Goal: Check status

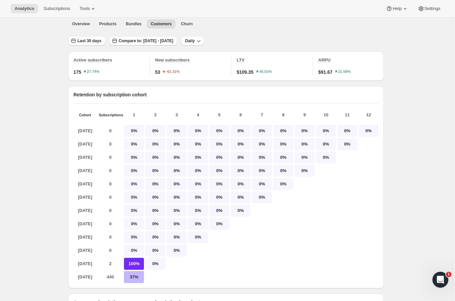
click at [93, 40] on span "Last 30 days" at bounding box center [90, 40] width 24 height 5
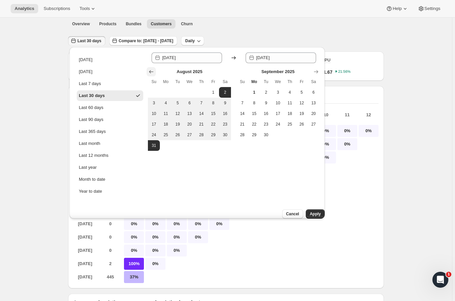
click at [150, 70] on icon "Show previous month, July 2025" at bounding box center [151, 72] width 7 height 7
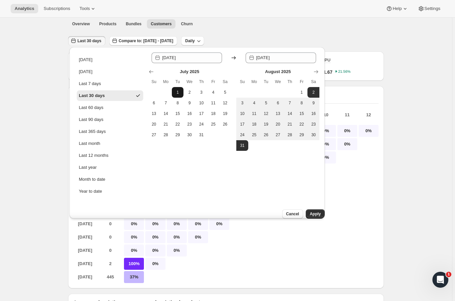
click at [177, 91] on span "1" at bounding box center [178, 92] width 7 height 5
type input "[DATE]"
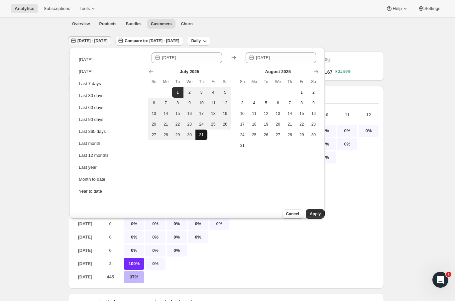
click at [201, 134] on span "31" at bounding box center [201, 134] width 7 height 5
type input "[DATE]"
click at [310, 212] on span "Apply" at bounding box center [315, 214] width 11 height 5
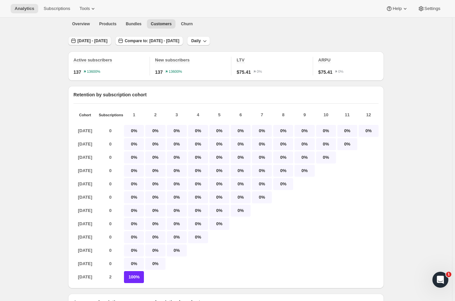
click at [107, 43] on span "[DATE] - [DATE]" at bounding box center [93, 40] width 30 height 5
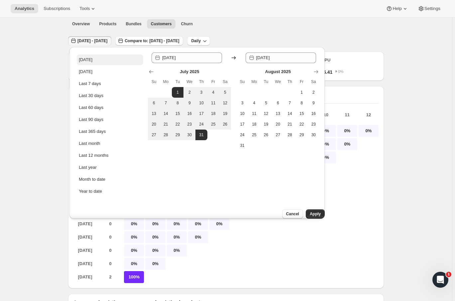
click at [96, 61] on button "[DATE]" at bounding box center [110, 60] width 67 height 11
type input "[DATE]"
click at [311, 212] on span "Apply" at bounding box center [315, 214] width 11 height 5
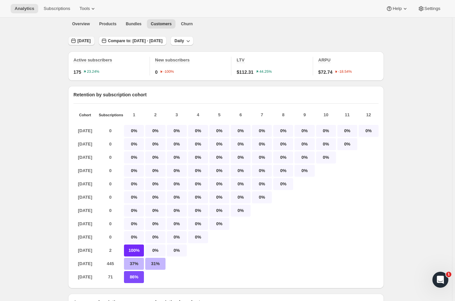
click at [88, 42] on span "[DATE]" at bounding box center [84, 40] width 13 height 5
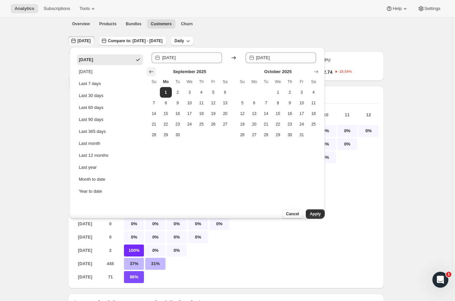
click at [150, 72] on icon "Show previous month, August 2025" at bounding box center [151, 71] width 4 height 3
click at [213, 93] on span "1" at bounding box center [213, 92] width 7 height 5
type input "[DATE]"
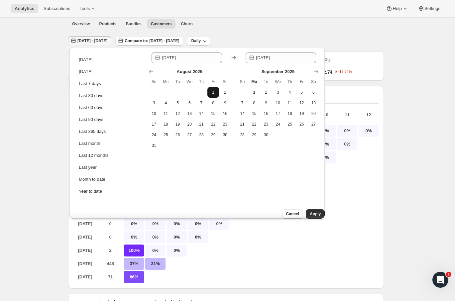
click at [214, 92] on span "1" at bounding box center [213, 92] width 7 height 5
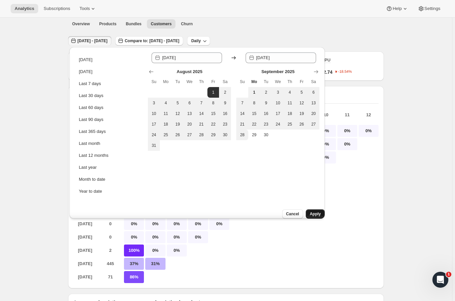
click at [310, 212] on span "Apply" at bounding box center [315, 214] width 11 height 5
